Goal: Find specific page/section

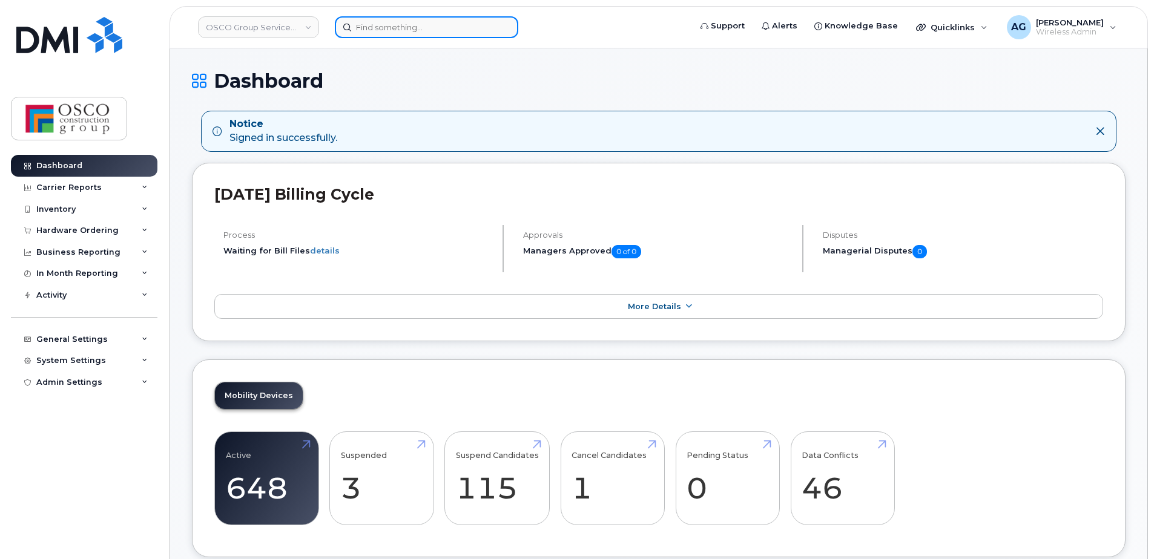
click at [384, 28] on input at bounding box center [426, 27] width 183 height 22
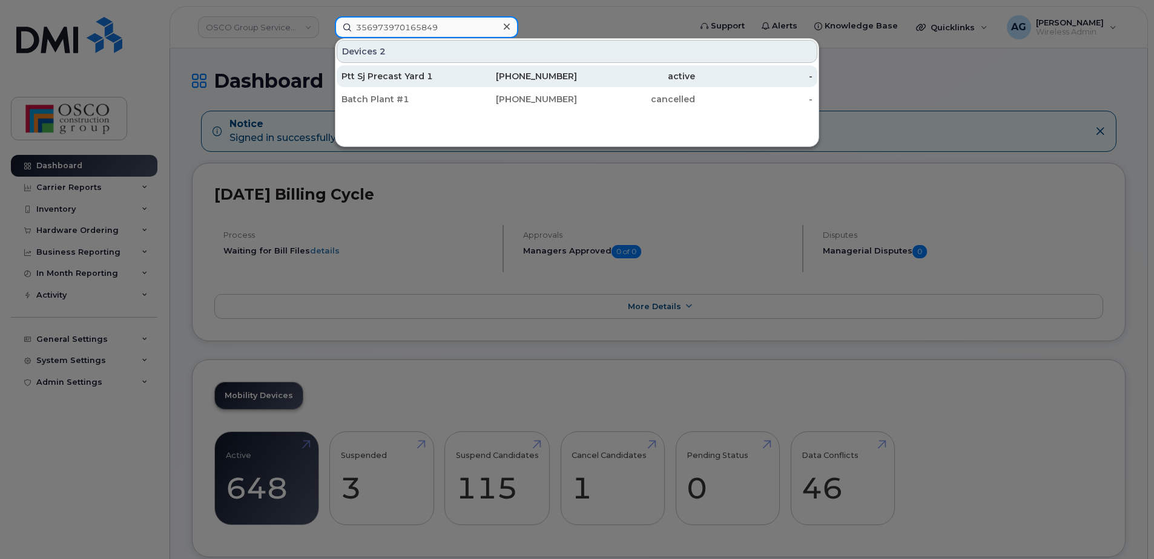
type input "356973970165849"
click at [389, 79] on div "Ptt Sj Precast Yard 1" at bounding box center [400, 76] width 118 height 12
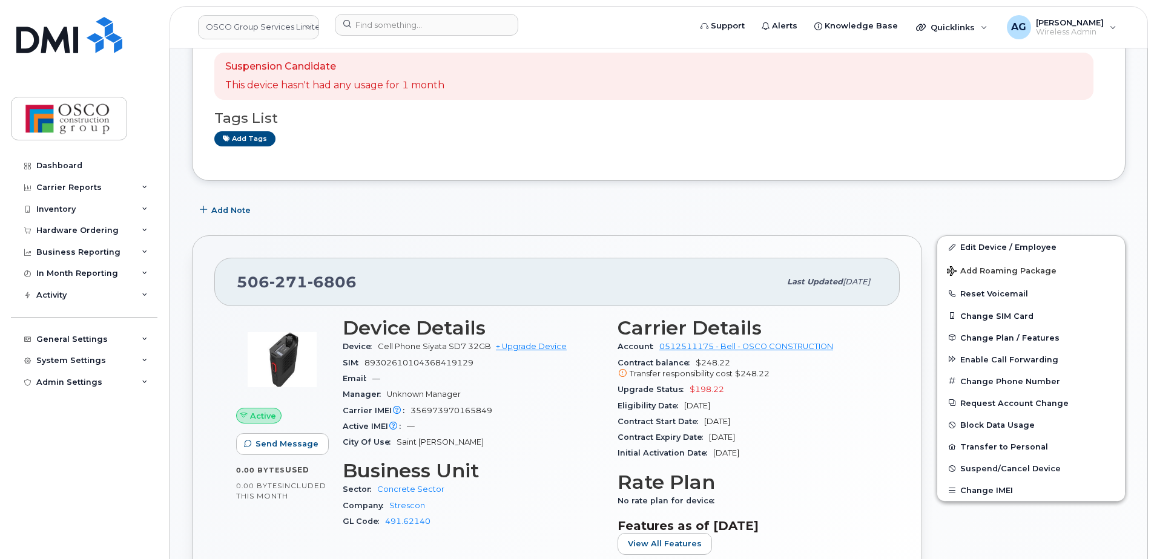
scroll to position [121, 0]
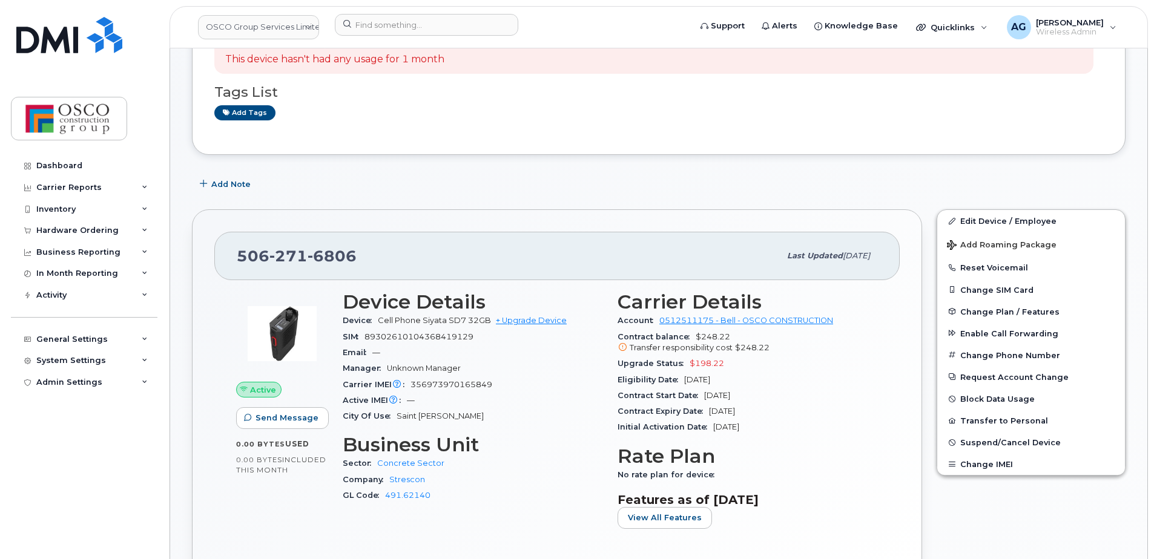
click at [325, 254] on span "6806" at bounding box center [331, 256] width 49 height 18
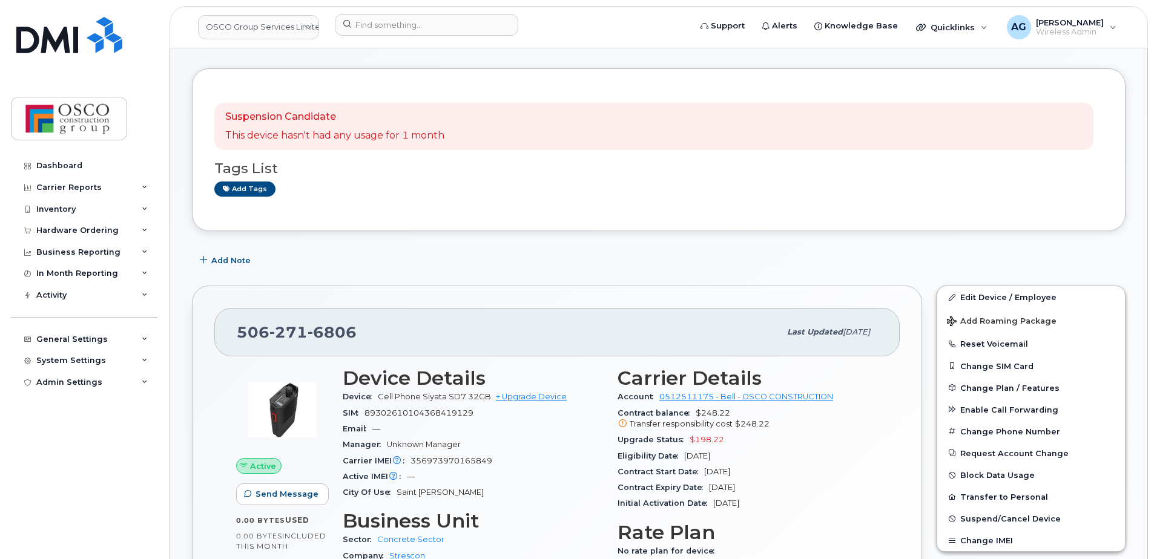
scroll to position [0, 0]
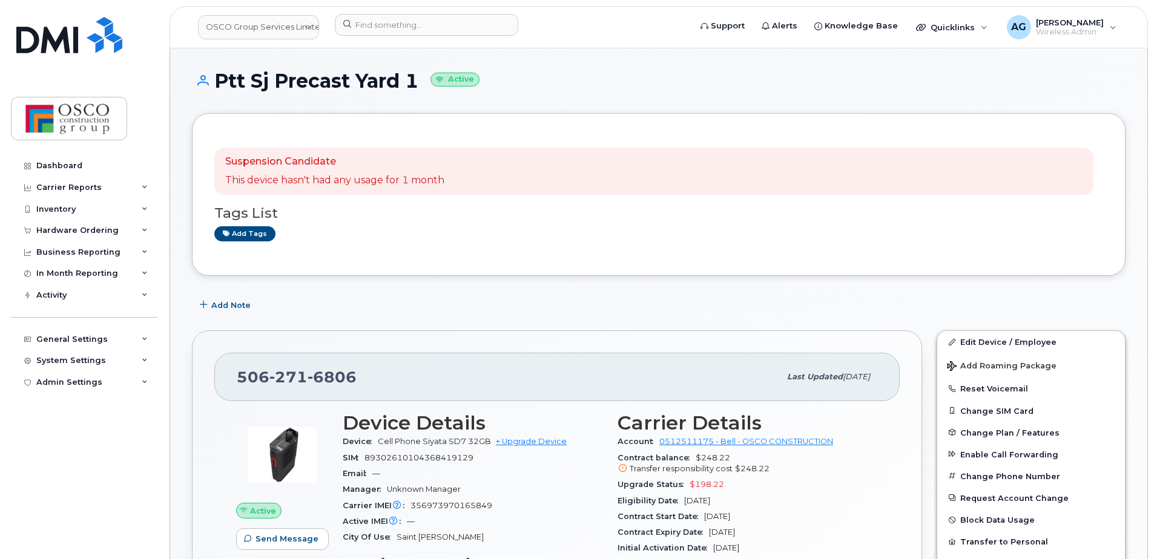
click at [599, 152] on div "Suspension Candidate This device hasn't had any usage for 1 month" at bounding box center [653, 171] width 879 height 47
click at [422, 25] on input at bounding box center [426, 25] width 183 height 22
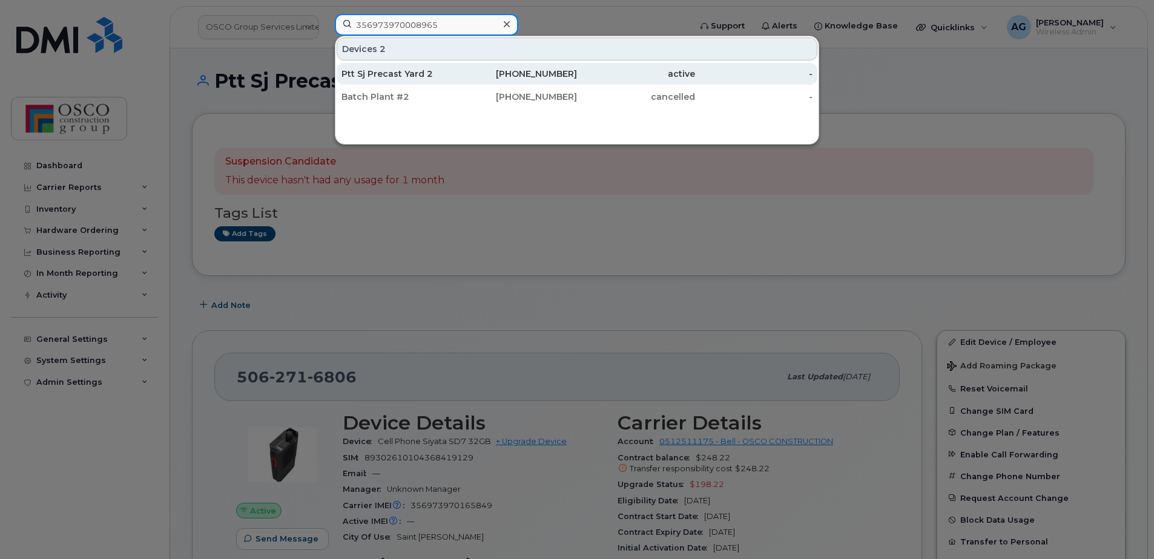
type input "356973970008965"
click at [395, 74] on div "Ptt Sj Precast Yard 2" at bounding box center [400, 74] width 118 height 12
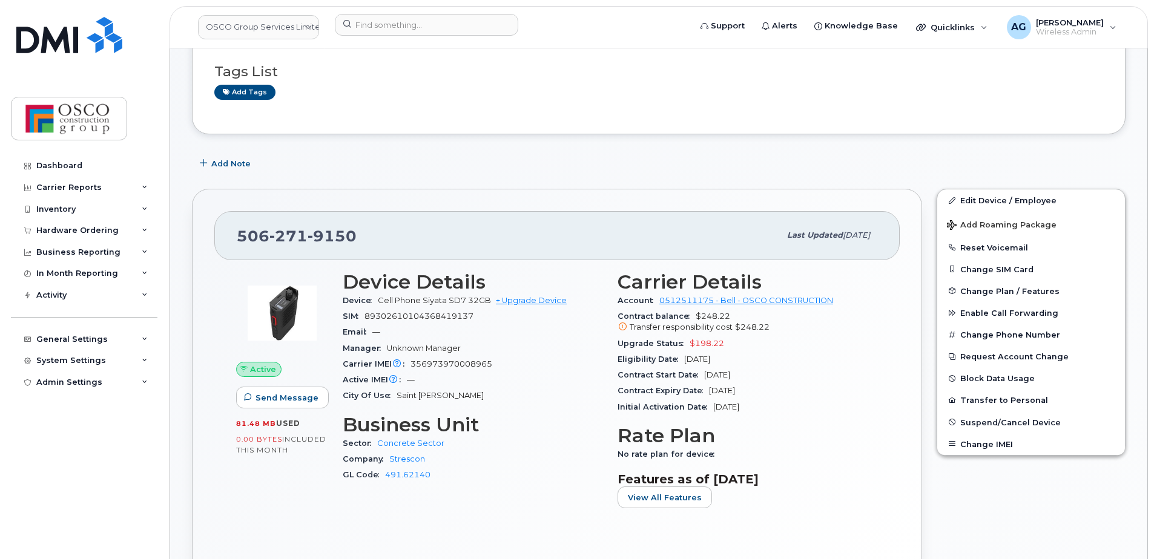
scroll to position [182, 0]
